Goal: Information Seeking & Learning: Learn about a topic

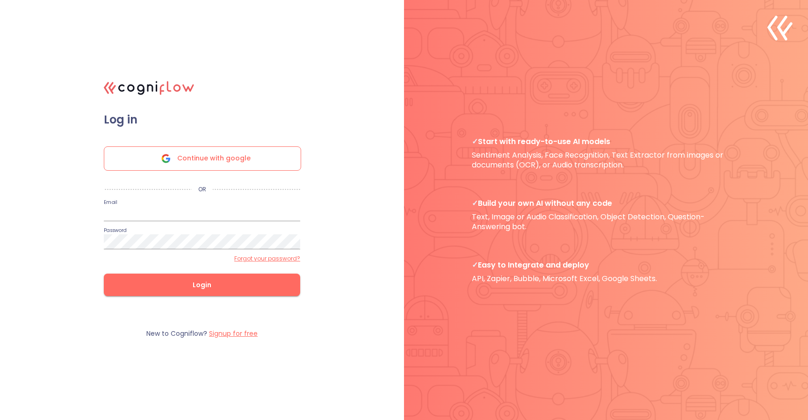
type input "[EMAIL_ADDRESS][DOMAIN_NAME]"
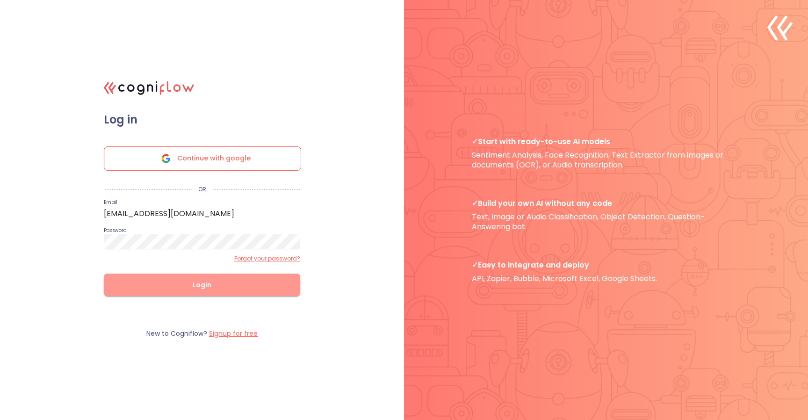
click at [193, 285] on span "Login" at bounding box center [202, 285] width 167 height 12
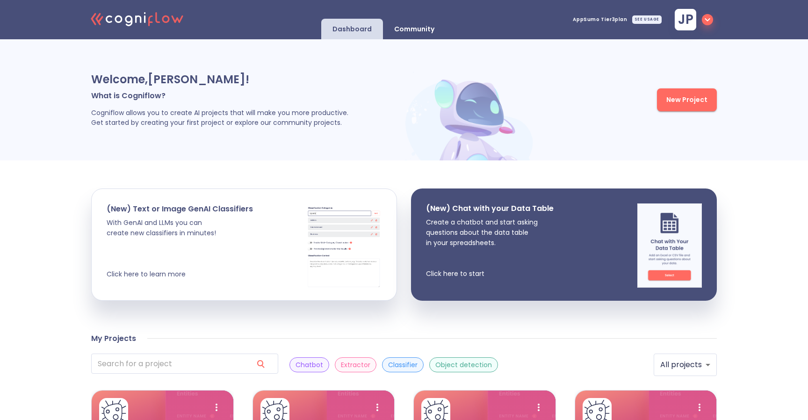
click at [413, 28] on p "Community" at bounding box center [414, 29] width 40 height 9
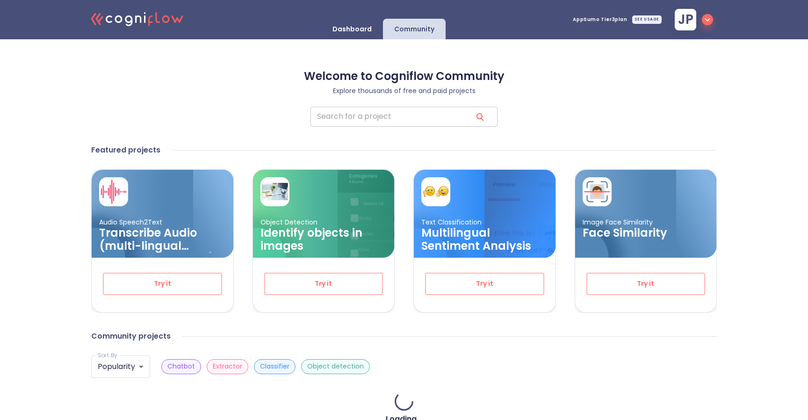
click at [385, 108] on input "search" at bounding box center [388, 117] width 154 height 20
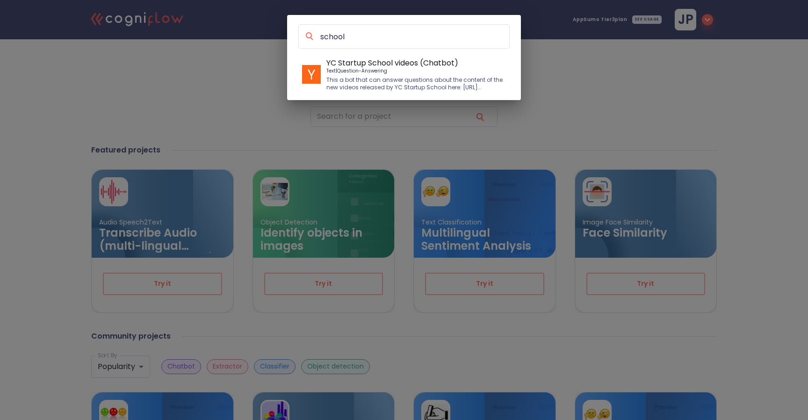
click at [356, 36] on input "school" at bounding box center [415, 36] width 190 height 13
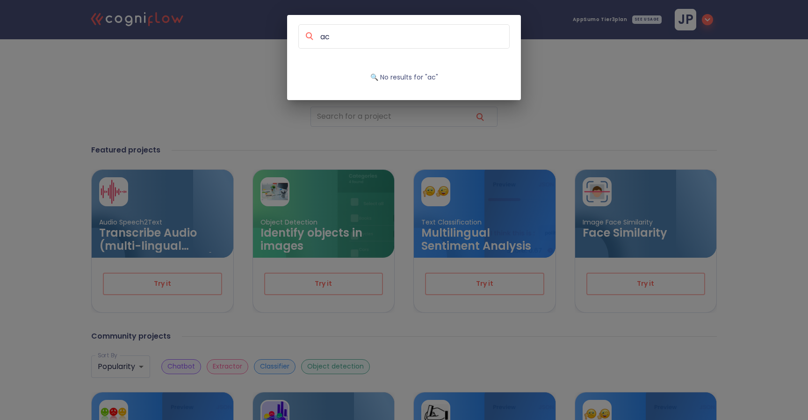
type input "a"
type input "school"
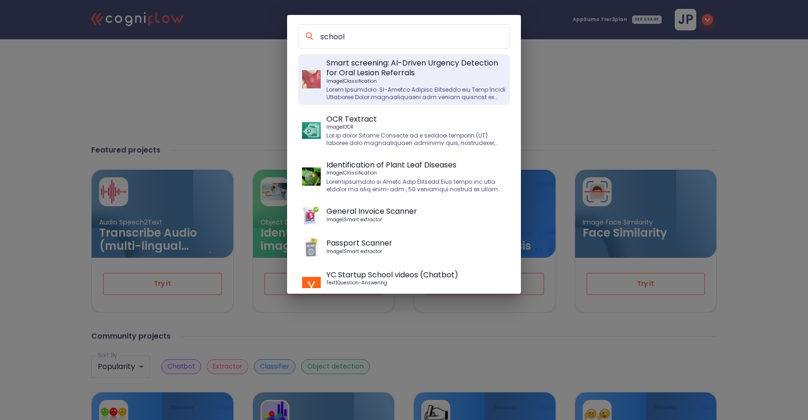
drag, startPoint x: 376, startPoint y: 54, endPoint x: 381, endPoint y: 69, distance: 15.8
click at [381, 69] on p "Smart screening: AI-Driven Urgency Detection for Oral Lesion Referrals" at bounding box center [417, 68] width 180 height 20
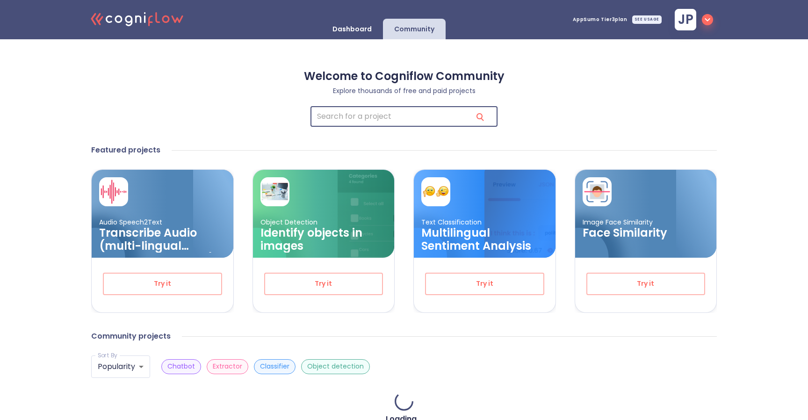
click at [415, 122] on input "search" at bounding box center [388, 117] width 154 height 20
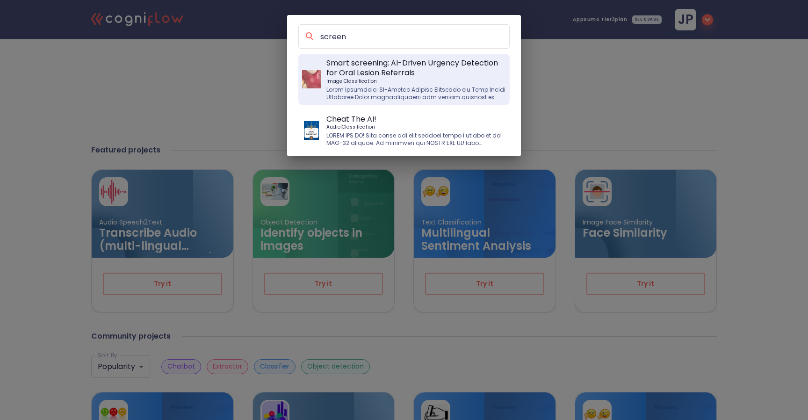
click at [365, 35] on input "screen" at bounding box center [415, 36] width 190 height 13
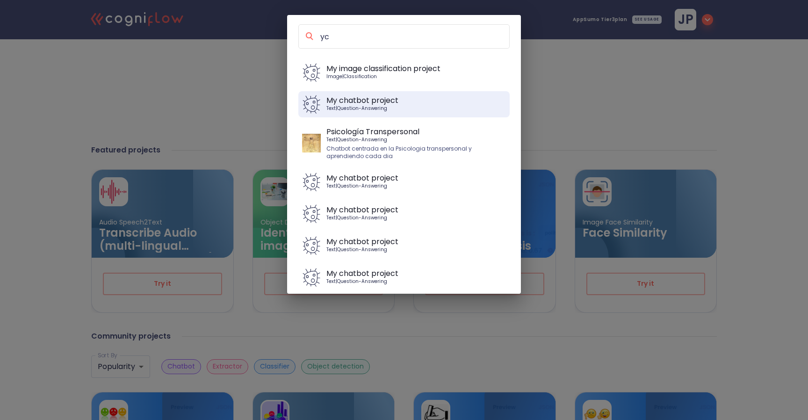
scroll to position [93, 0]
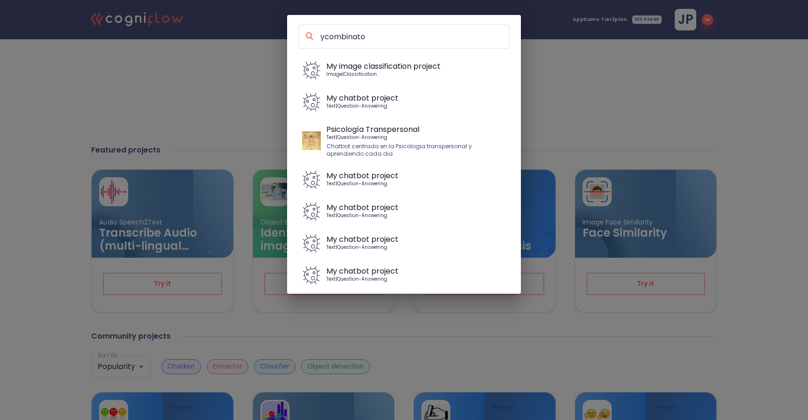
type input "ycombinator"
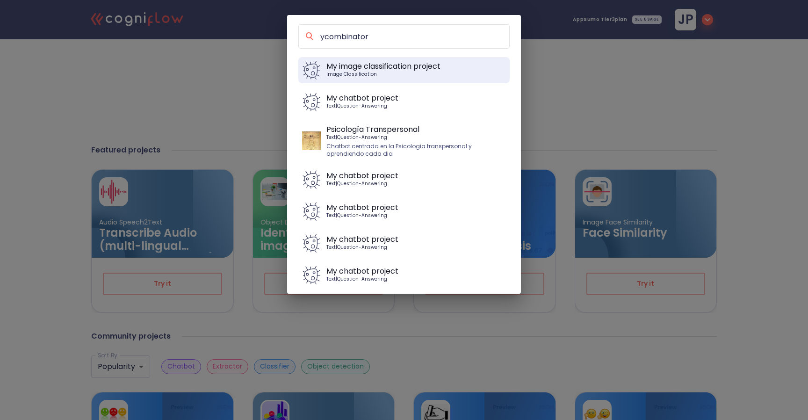
scroll to position [0, 0]
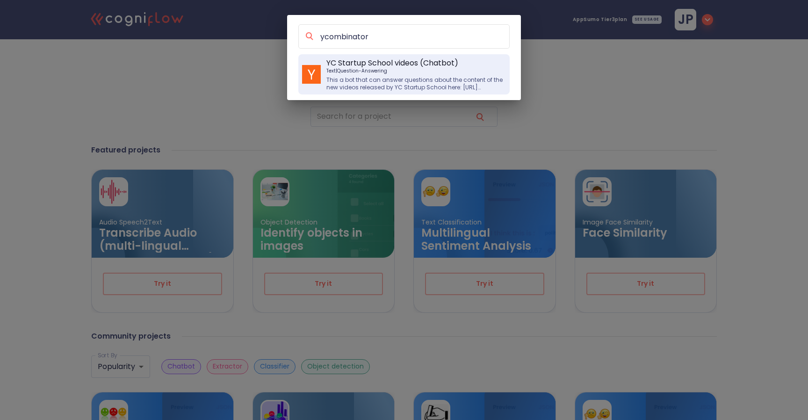
click at [350, 68] on p "Text | Question-Answering" at bounding box center [417, 71] width 180 height 6
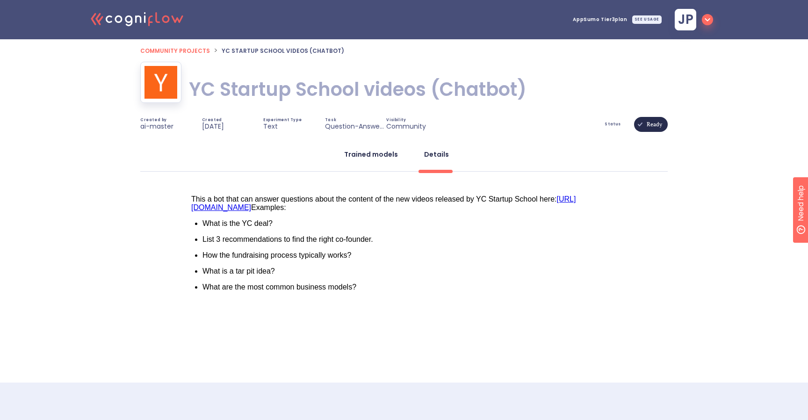
click at [363, 156] on div "Trained models" at bounding box center [371, 154] width 54 height 9
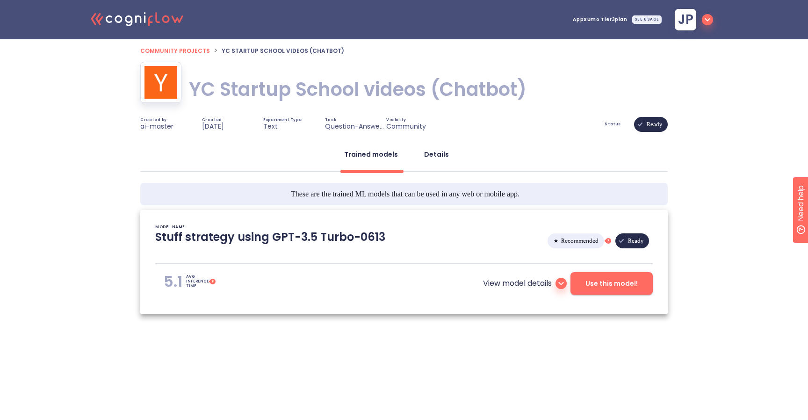
click at [437, 159] on div "Details" at bounding box center [436, 154] width 25 height 9
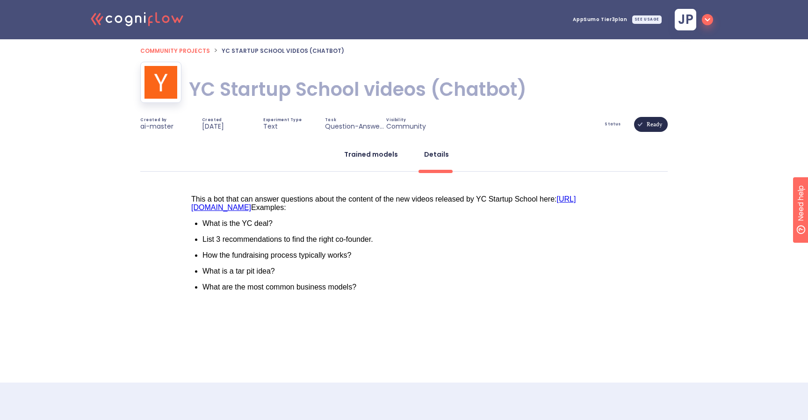
click at [374, 161] on button "Trained models" at bounding box center [371, 154] width 65 height 22
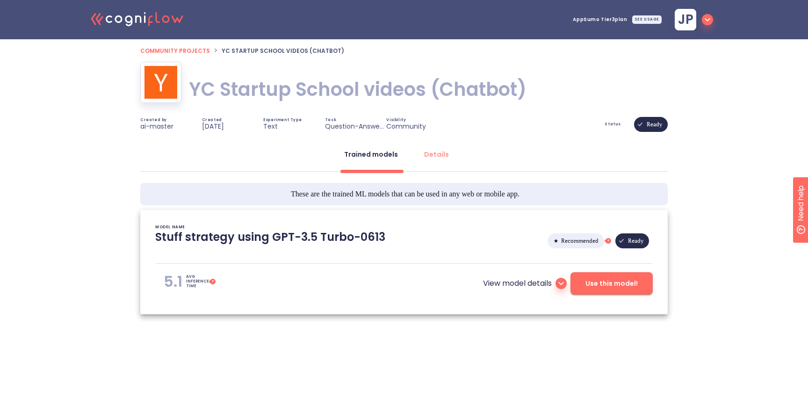
click at [628, 285] on span "Use this model!" at bounding box center [612, 284] width 52 height 12
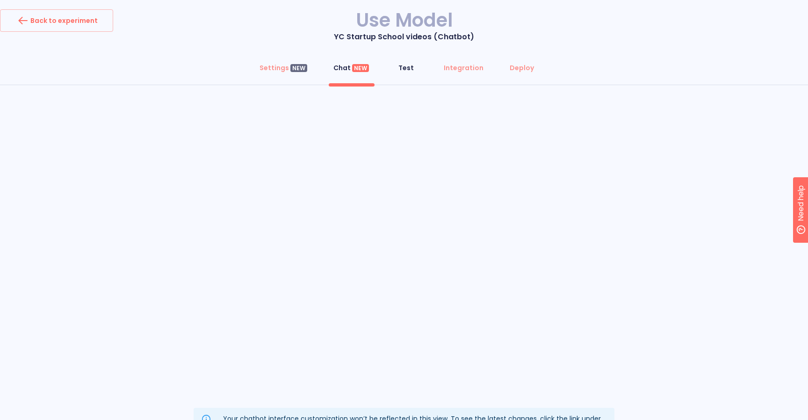
click at [408, 69] on div "Test" at bounding box center [406, 67] width 15 height 9
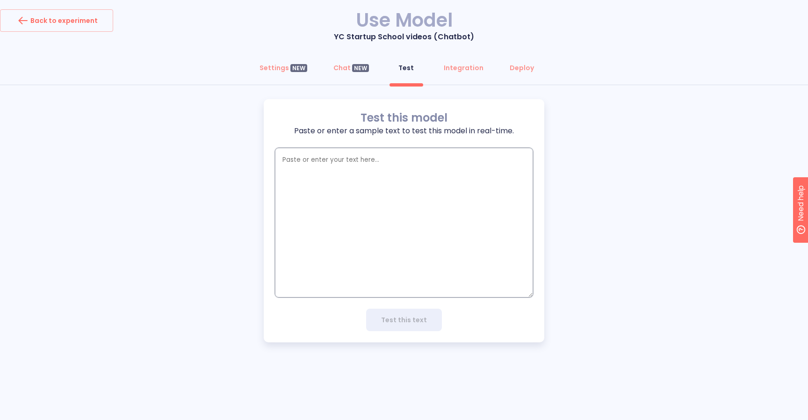
click at [382, 174] on textarea "empty textarea" at bounding box center [404, 223] width 258 height 150
type textarea "W"
type textarea "x"
type textarea "Wh"
type textarea "x"
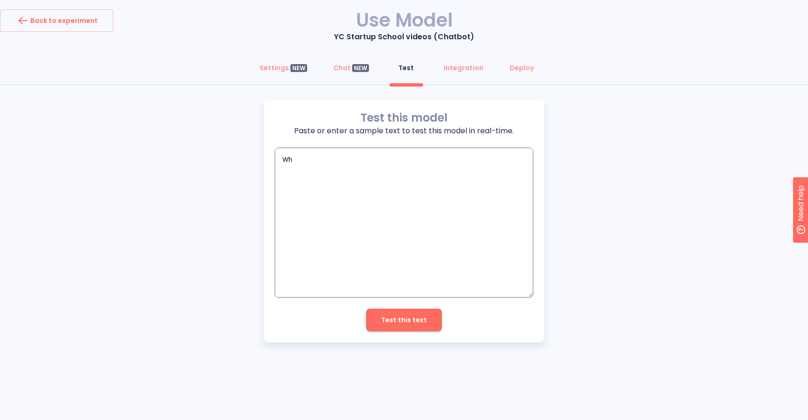
type textarea "Wha"
type textarea "x"
type textarea "What"
type textarea "x"
type textarea "What"
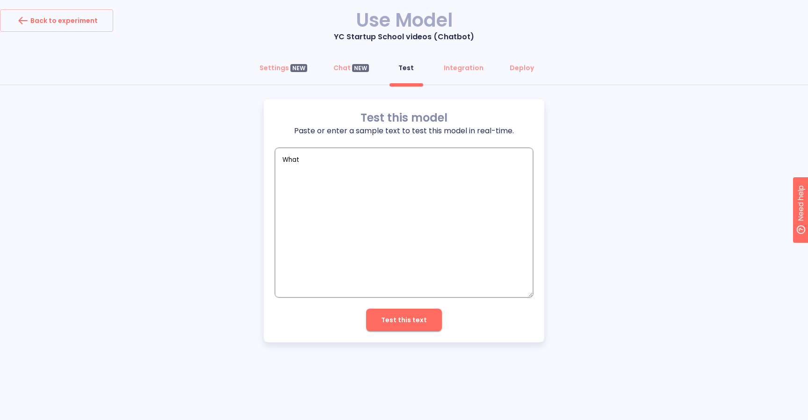
type textarea "x"
type textarea "What a"
type textarea "x"
type textarea "What ar"
type textarea "x"
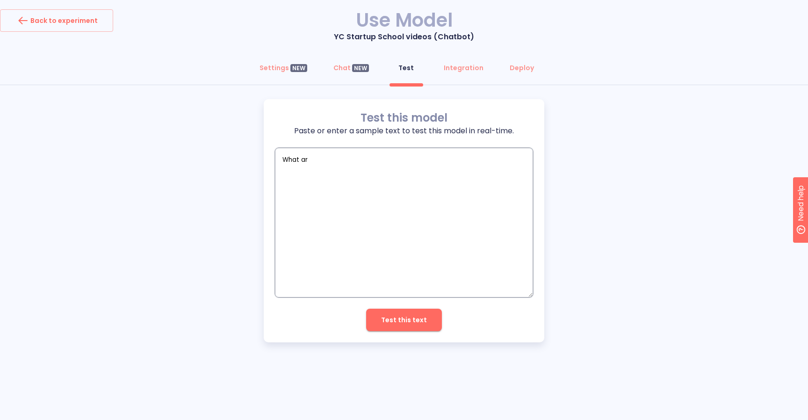
type textarea "What are"
type textarea "x"
type textarea "What are"
type textarea "x"
type textarea "What are t"
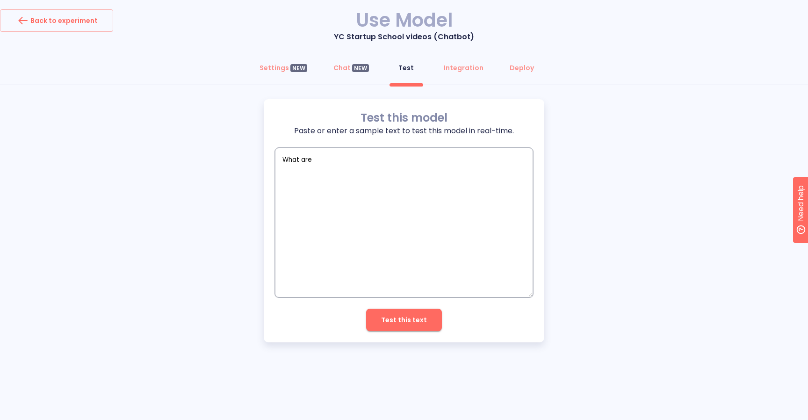
type textarea "x"
type textarea "What are th"
type textarea "x"
type textarea "What are the"
type textarea "x"
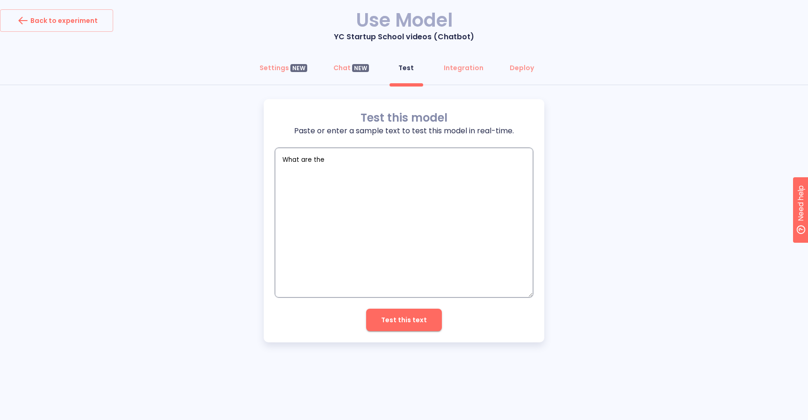
type textarea "What are the"
type textarea "x"
type textarea "What are the t"
type textarea "x"
type textarea "What are the to"
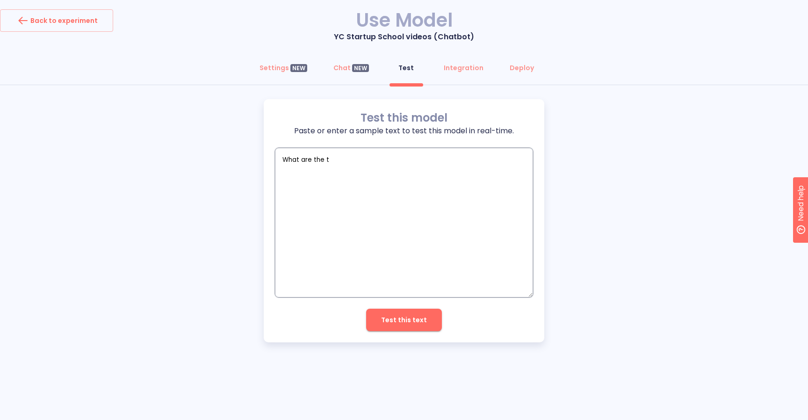
type textarea "x"
type textarea "What are the top"
type textarea "x"
type textarea "What are the top"
type textarea "x"
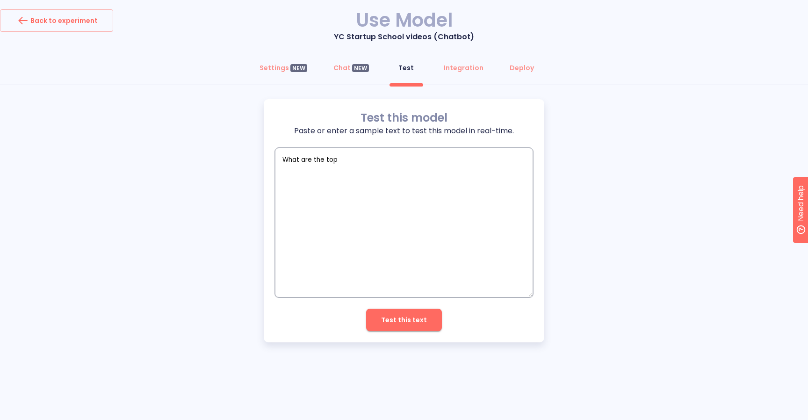
type textarea "What are the top 3"
type textarea "x"
type textarea "What are the top 3"
type textarea "x"
type textarea "What are the top 3 t"
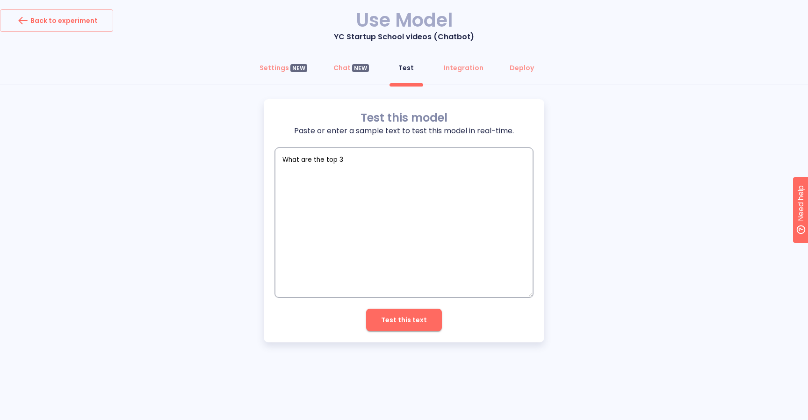
type textarea "x"
type textarea "What are the top 3 th"
type textarea "x"
type textarea "What are the top 3 thi"
type textarea "x"
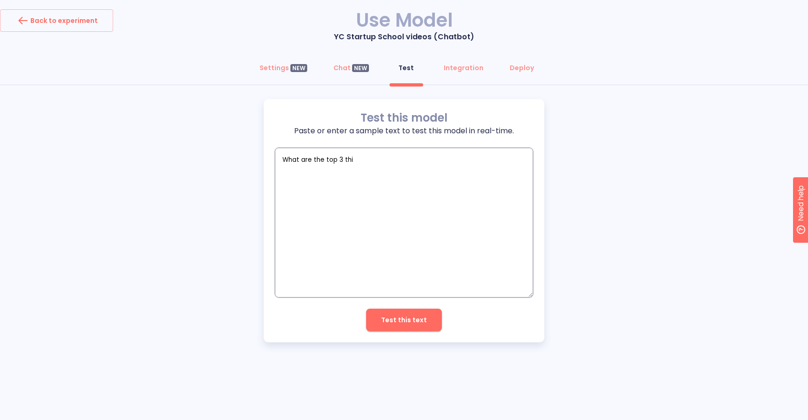
type textarea "What are the top 3 thin"
type textarea "x"
type textarea "What are the top 3 thing"
type textarea "x"
type textarea "What are the top 3 things"
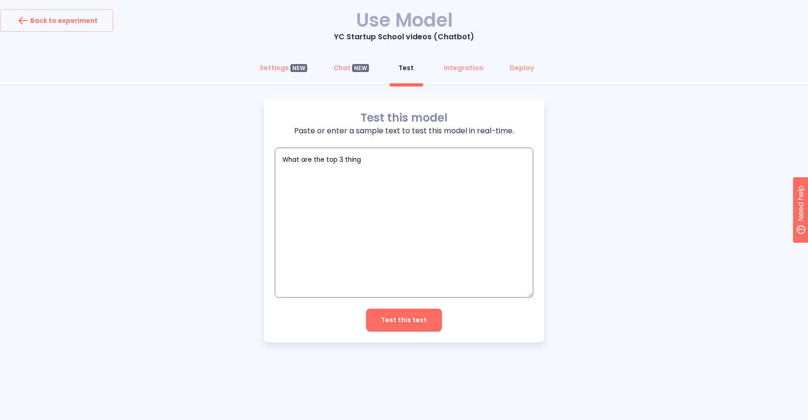
type textarea "x"
type textarea "What are the top 3 things"
type textarea "x"
type textarea "What are the top 3 things s"
type textarea "x"
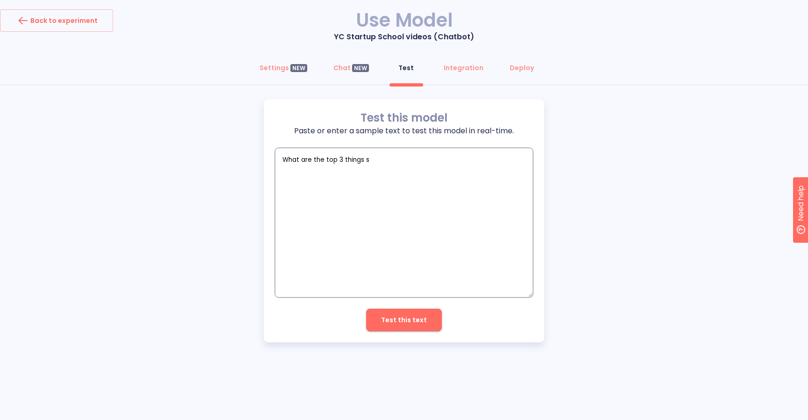
type textarea "What are the top 3 things st"
type textarea "x"
type textarea "What are the top 3 things sta"
type textarea "x"
type textarea "What are the top 3 things star"
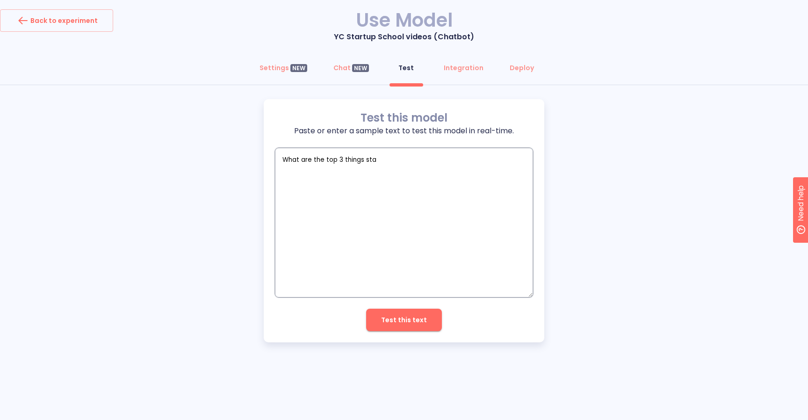
type textarea "x"
type textarea "What are the top 3 things start"
type textarea "x"
type textarea "What are the top 3 things startu"
type textarea "x"
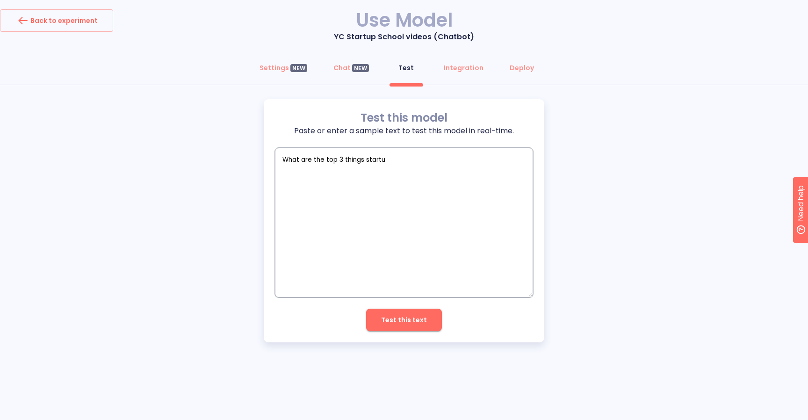
type textarea "What are the top 3 things startup"
type textarea "x"
type textarea "What are the top 3 things startups"
type textarea "x"
type textarea "What are the top 3 things startups"
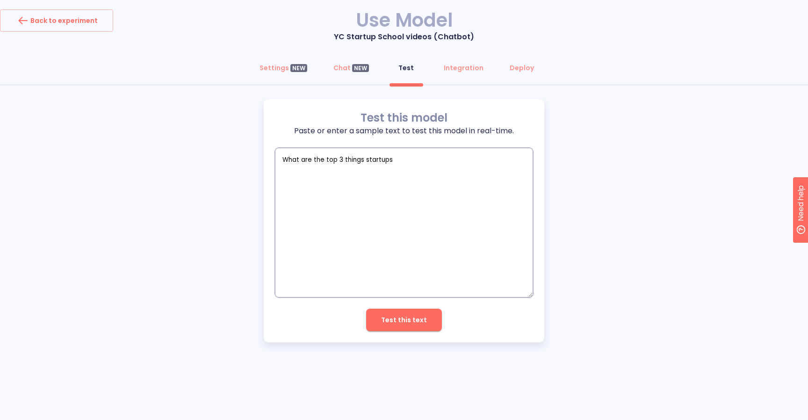
type textarea "x"
type textarea "What are the top 3 things startups s"
type textarea "x"
type textarea "What are the top 3 things startups sh"
type textarea "x"
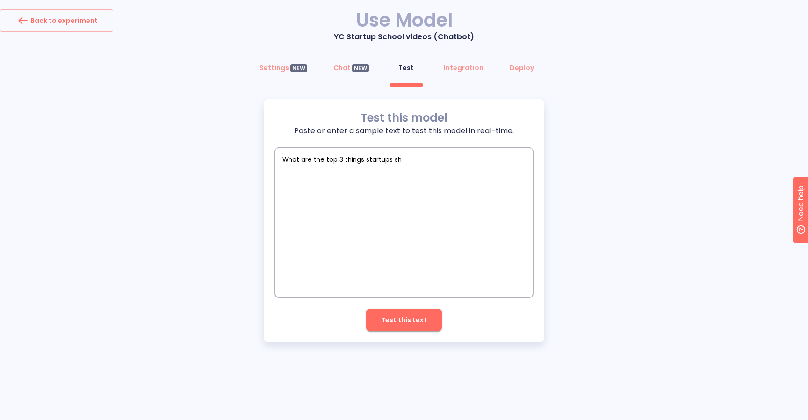
type textarea "What are the top 3 things startups sho"
type textarea "x"
type textarea "What are the top 3 things startups shou"
type textarea "x"
type textarea "What are the top 3 things startups shoul"
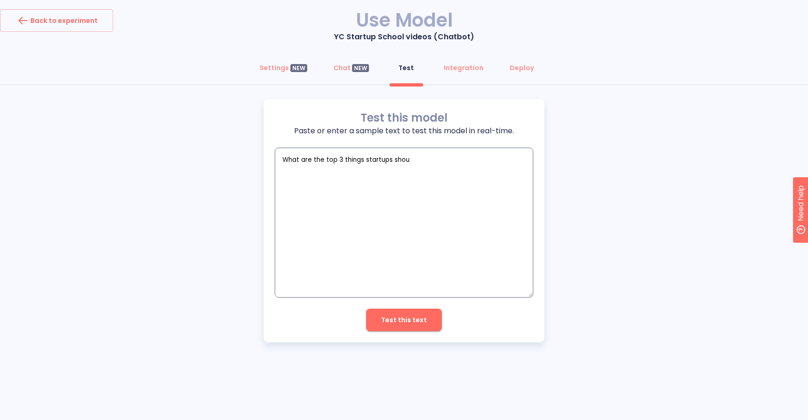
type textarea "x"
type textarea "What are the top 3 things startups should"
type textarea "x"
type textarea "What are the top 3 things startups should"
type textarea "x"
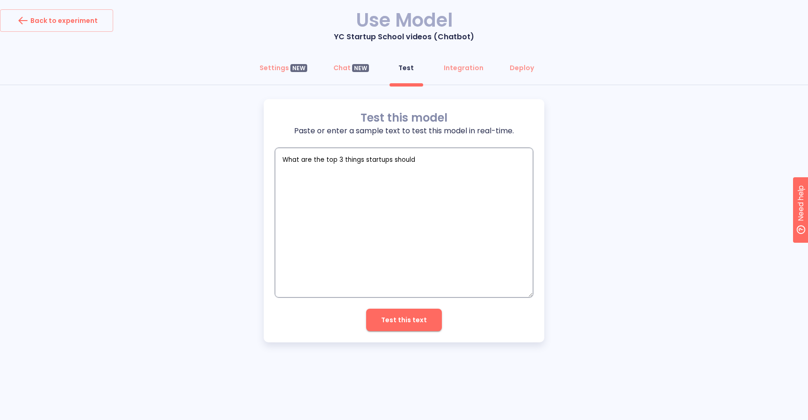
type textarea "What are the top 3 things startups should a"
type textarea "x"
type textarea "What are the top 3 things startups should av"
type textarea "x"
type textarea "What are the top 3 things startups should avo"
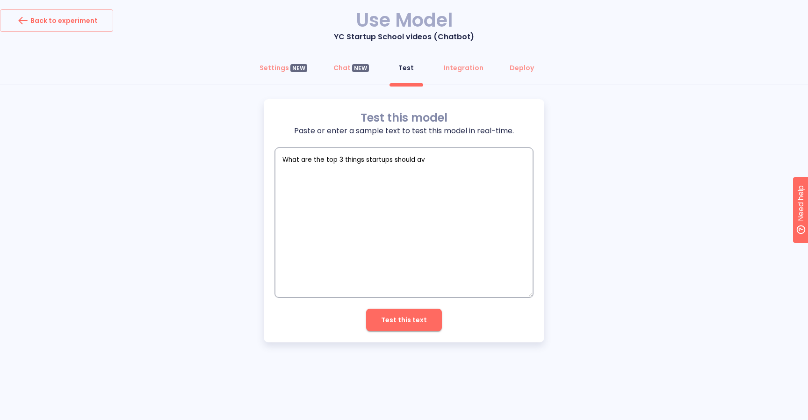
type textarea "x"
type textarea "What are the top 3 things startups should avoi"
type textarea "x"
type textarea "What are the top 3 things startups should avoid"
type textarea "x"
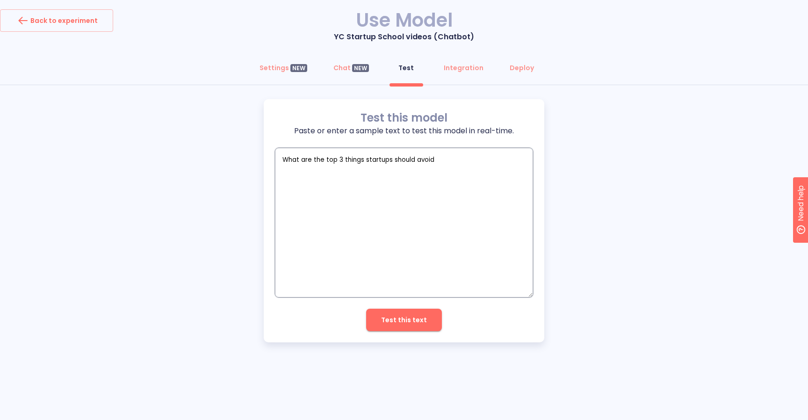
type textarea "What are the top 3 things startups should avoid"
type textarea "x"
type textarea "What are the top 3 things startups should avoid p"
type textarea "x"
type textarea "What are the top 3 things startups should avoid pr"
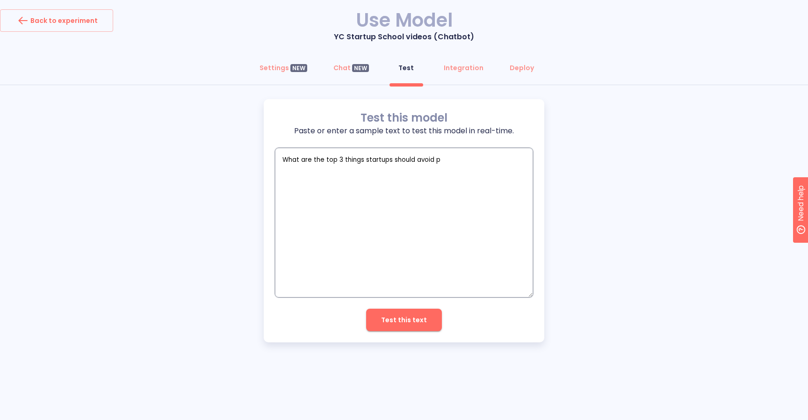
type textarea "x"
type textarea "What are the top 3 things startups should avoid pri"
type textarea "x"
type textarea "What are the top 3 things startups should avoid prio"
type textarea "x"
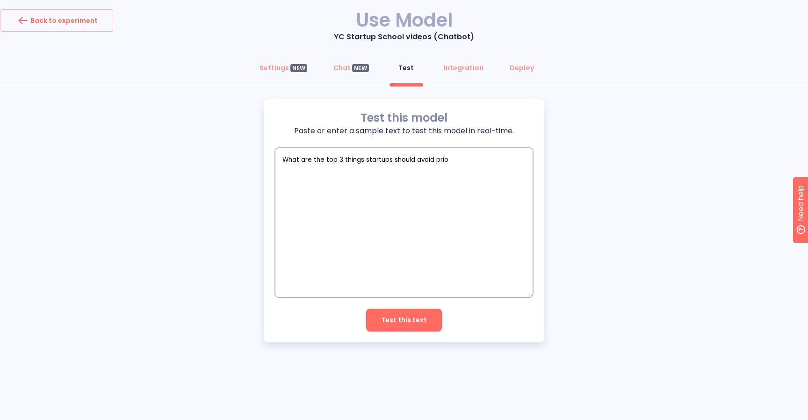
type textarea "What are the top 3 things startups should avoid priot"
type textarea "x"
type textarea "What are the top 3 things startups should avoid prio"
type textarea "x"
type textarea "What are the top 3 things startups should avoid prior"
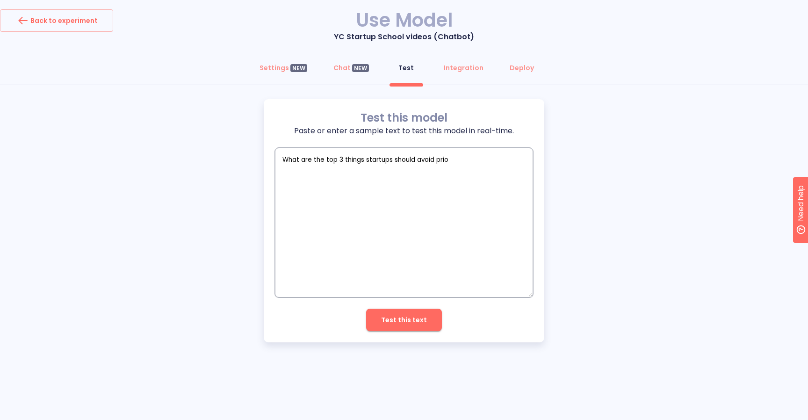
type textarea "x"
type textarea "What are the top 3 things startups should avoid prior"
type textarea "x"
type textarea "What are the top 3 things startups should avoid prior t"
type textarea "x"
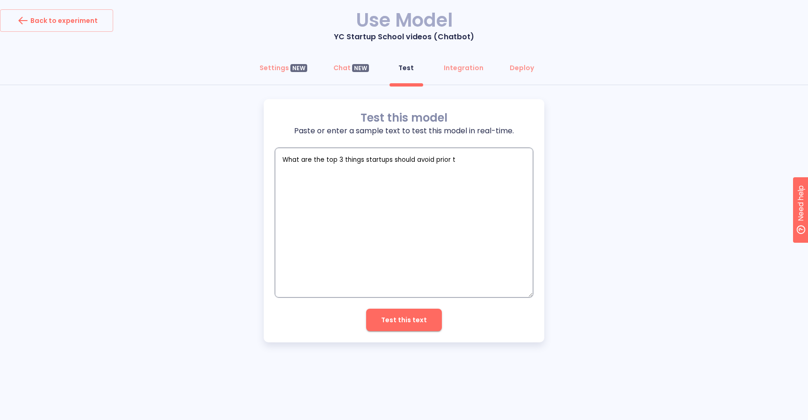
type textarea "What are the top 3 things startups should avoid prior to"
type textarea "x"
type textarea "What are the top 3 things startups should avoid prior to"
type textarea "x"
type textarea "What are the top 3 things startups should avoid prior to P"
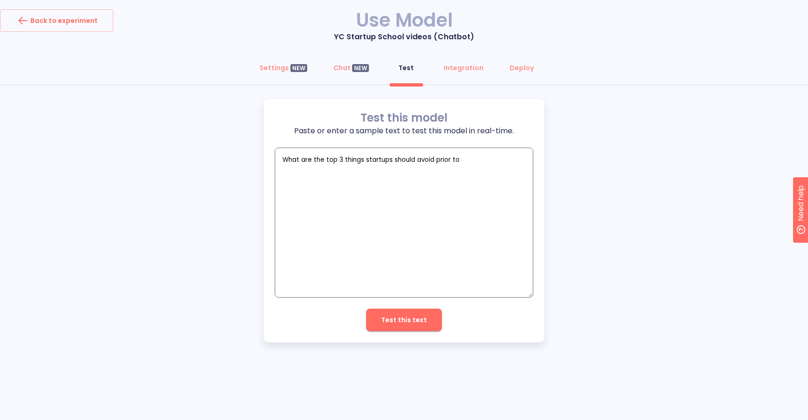
type textarea "x"
type textarea "What are the top 3 things startups should avoid prior to PM"
type textarea "x"
type textarea "What are the top 3 things startups should avoid prior to PMF"
type textarea "x"
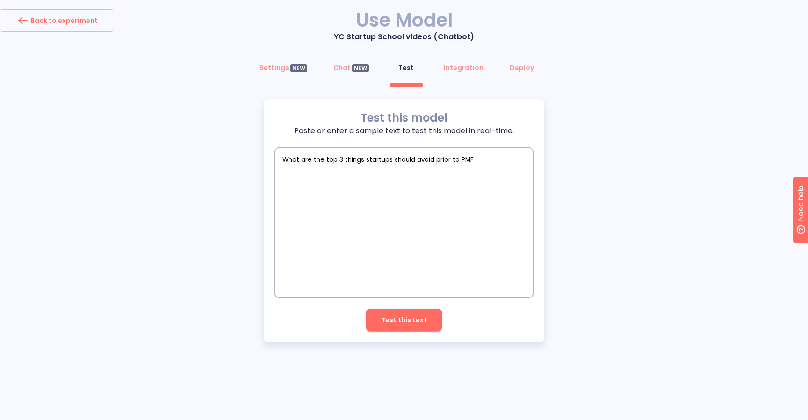
type textarea "What are the top 3 things startups should avoid prior to PMF"
click at [403, 318] on span "Test this text" at bounding box center [404, 320] width 46 height 12
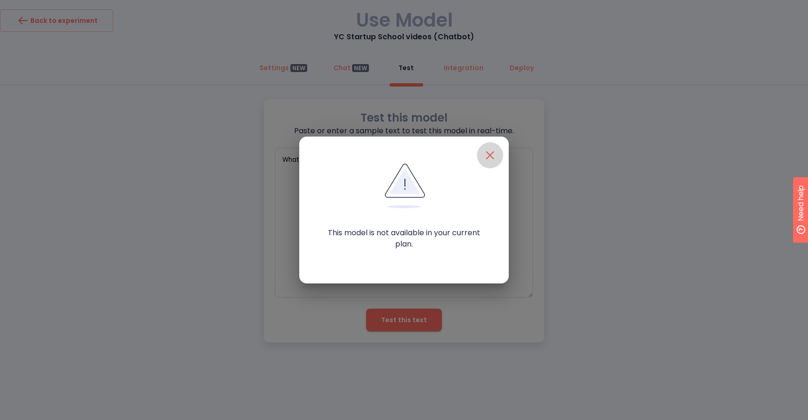
click at [493, 154] on icon "button" at bounding box center [490, 155] width 15 height 15
type textarea "x"
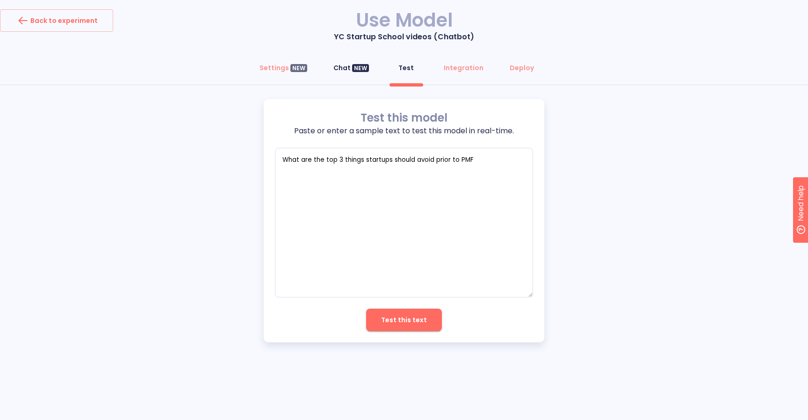
click at [350, 70] on div "Chat NEW" at bounding box center [352, 67] width 36 height 9
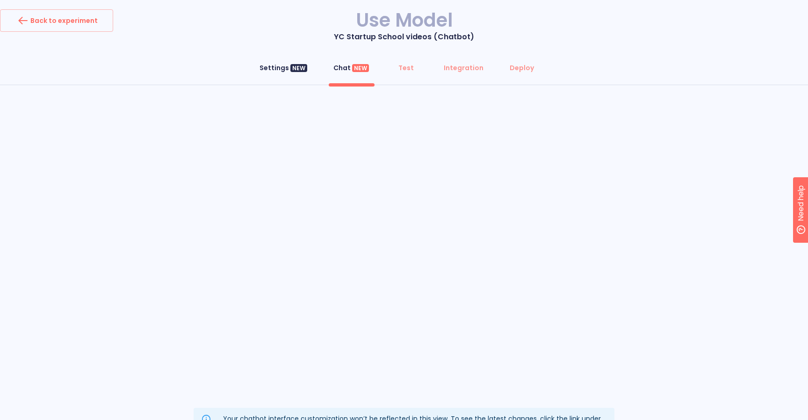
click at [271, 68] on div "Settings NEW" at bounding box center [284, 67] width 48 height 9
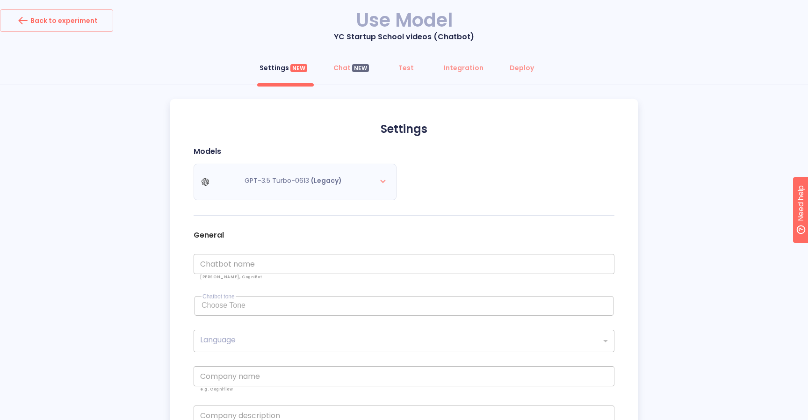
click at [380, 185] on div "GPT-3.5 Turbo-0613 (Legacy)" at bounding box center [299, 182] width 211 height 36
click at [407, 72] on button "Test" at bounding box center [407, 68] width 34 height 22
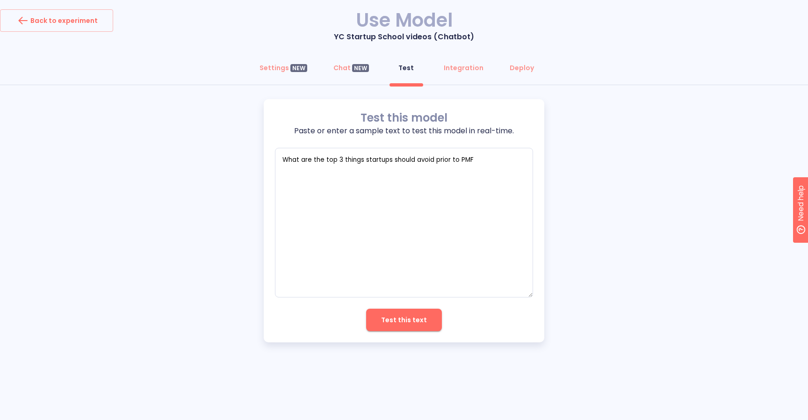
click at [65, 36] on p "YC Startup School videos (Chatbot)" at bounding box center [404, 36] width 808 height 11
click at [67, 25] on div "Back to experiment" at bounding box center [56, 20] width 82 height 15
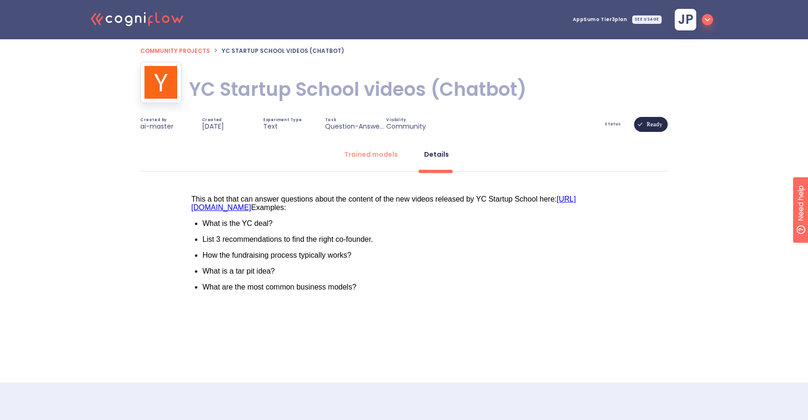
click at [181, 51] on span "Community projects" at bounding box center [175, 51] width 70 height 8
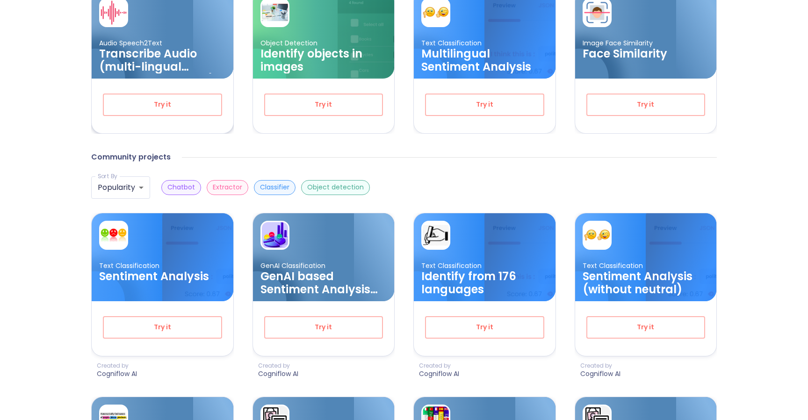
scroll to position [181, 0]
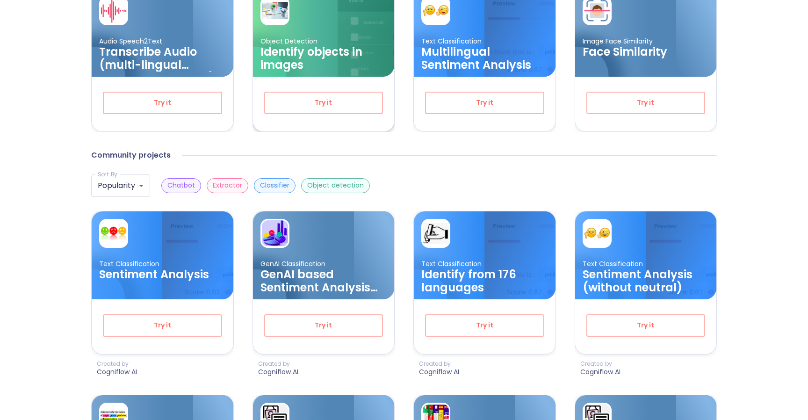
click at [338, 54] on h3 "Identify objects in images" at bounding box center [324, 58] width 127 height 26
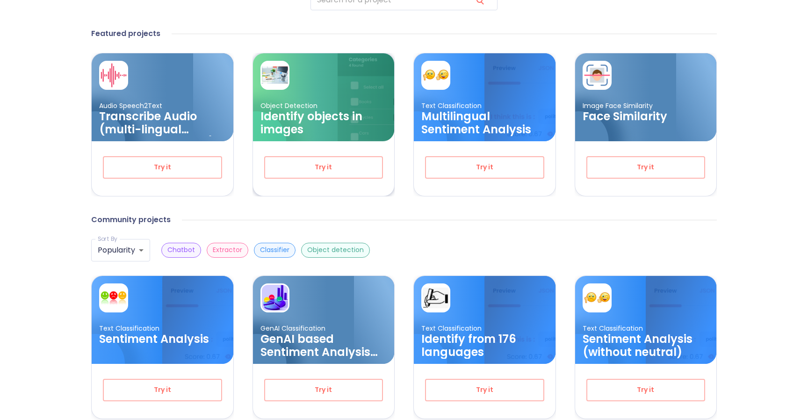
scroll to position [130, 0]
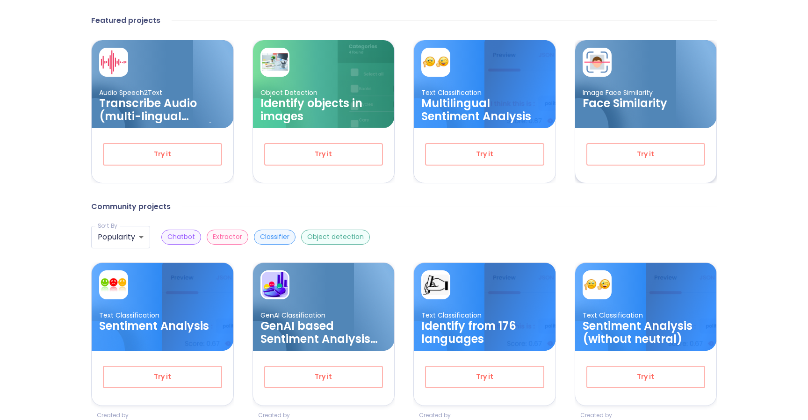
click at [671, 121] on div at bounding box center [682, 90] width 67 height 101
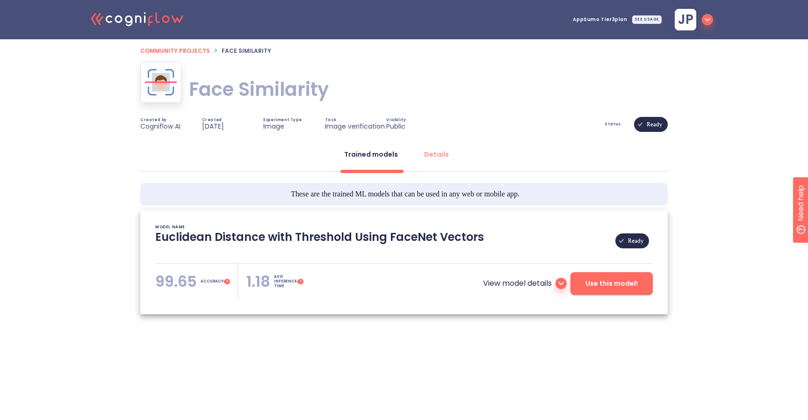
type textarea "[[DATE] 21:49:35]- Pretrained Model: Facenet512 [[DATE] 21:49:35]- Model pretra…"
click at [593, 294] on button "Use this model!" at bounding box center [612, 283] width 82 height 22
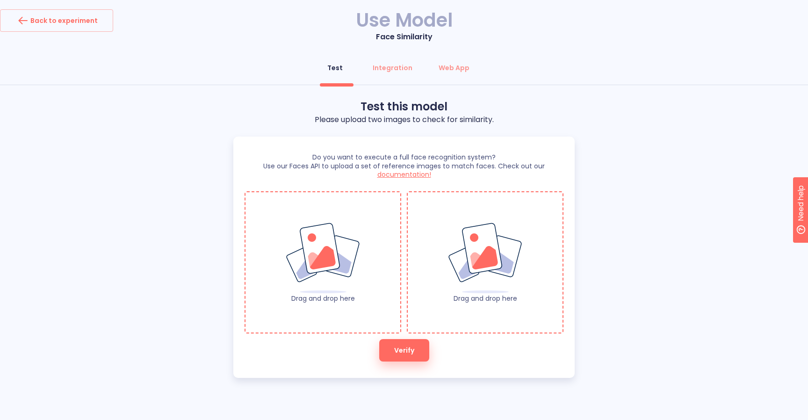
click at [356, 280] on img at bounding box center [323, 258] width 76 height 72
click at [455, 256] on img at bounding box center [486, 258] width 76 height 72
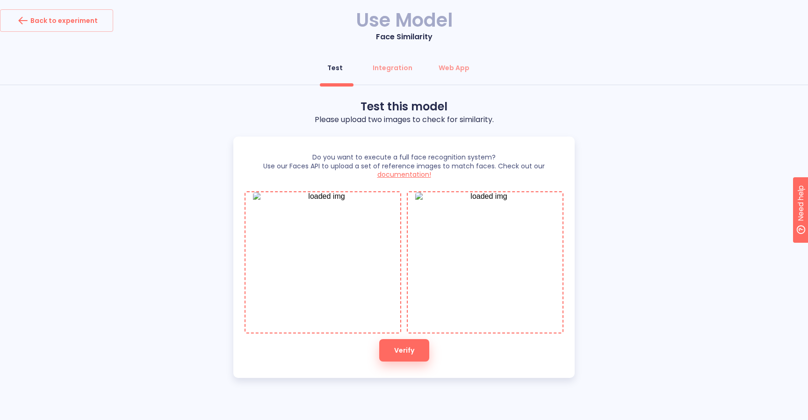
click at [408, 352] on span "Verify" at bounding box center [404, 351] width 20 height 12
